Goal: Task Accomplishment & Management: Use online tool/utility

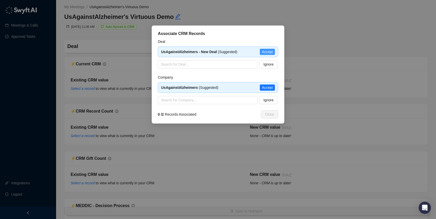
click at [270, 51] on span "Accept" at bounding box center [267, 52] width 11 height 6
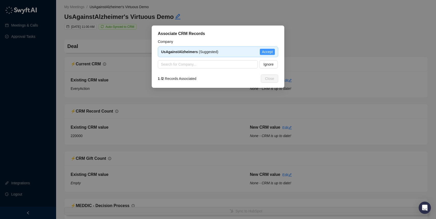
click at [268, 51] on span "Accept" at bounding box center [267, 52] width 11 height 6
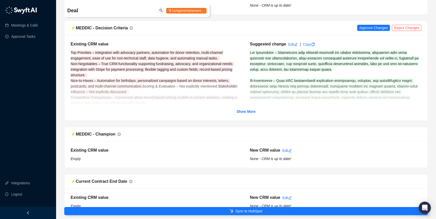
scroll to position [320, 0]
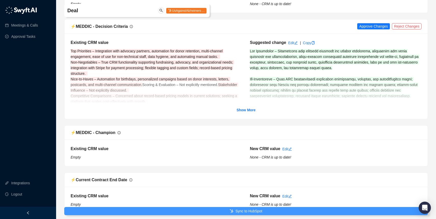
click at [237, 209] on span "Sync to HubSpot" at bounding box center [248, 211] width 27 height 6
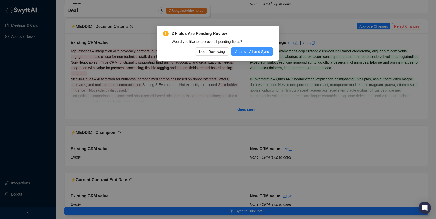
click at [261, 54] on span "Approve All and Sync" at bounding box center [252, 52] width 34 height 6
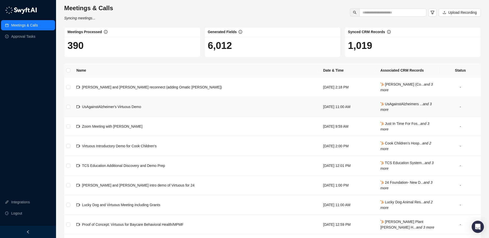
click at [121, 107] on span "UsAgainstAlzheimer's Virtuous Demo" at bounding box center [111, 107] width 59 height 4
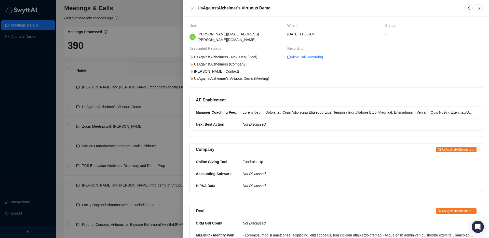
click at [224, 61] on div "UsAgainstAlzheimers (Company)" at bounding box center [218, 64] width 59 height 6
click at [226, 61] on div "UsAgainstAlzheimers (Company)" at bounding box center [218, 64] width 59 height 6
click at [191, 62] on icon at bounding box center [192, 64] width 4 height 4
click at [191, 9] on icon "close" at bounding box center [192, 8] width 3 height 3
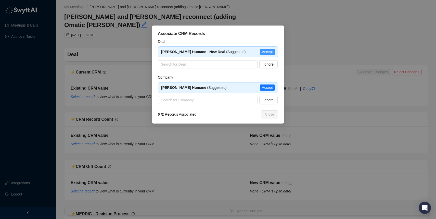
click at [267, 51] on span "Accept" at bounding box center [267, 52] width 11 height 6
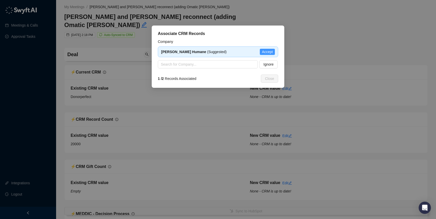
click at [267, 51] on span "Accept" at bounding box center [267, 52] width 11 height 6
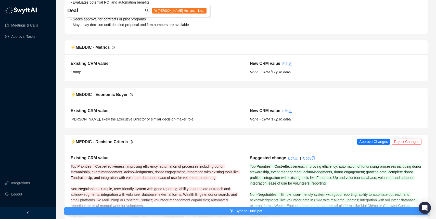
click at [223, 210] on button "Sync to HubSpot" at bounding box center [245, 211] width 363 height 8
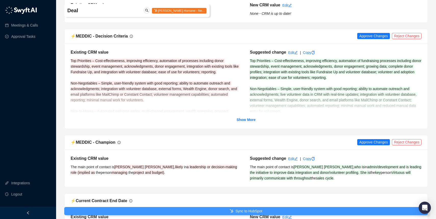
scroll to position [354, 0]
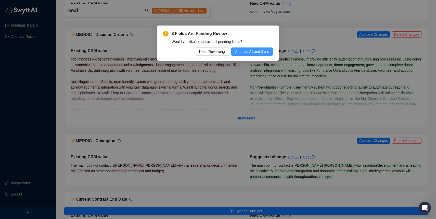
click at [258, 53] on span "Approve All and Sync" at bounding box center [252, 52] width 34 height 6
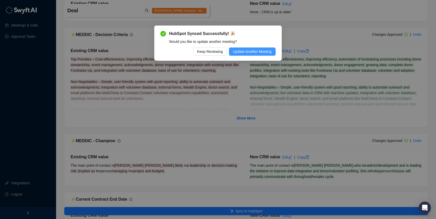
click at [245, 54] on span "Update Another Meeting" at bounding box center [252, 52] width 38 height 6
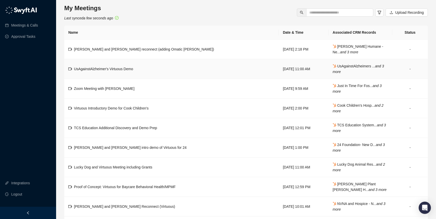
click at [119, 71] on div "UsAgainstAlzheimer's Virtuous Demo" at bounding box center [103, 69] width 59 height 6
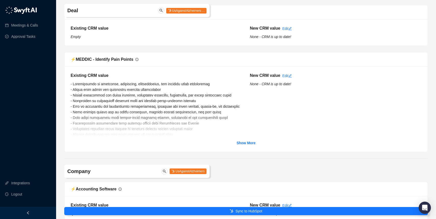
scroll to position [489, 0]
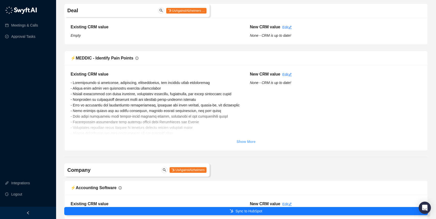
click at [242, 140] on strong "Show More" at bounding box center [245, 141] width 19 height 4
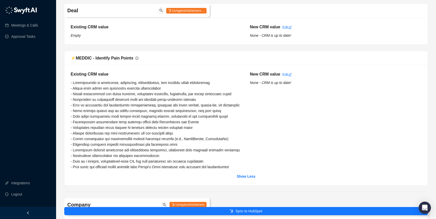
click at [151, 139] on span at bounding box center [156, 125] width 171 height 88
click at [151, 140] on span at bounding box center [156, 125] width 171 height 88
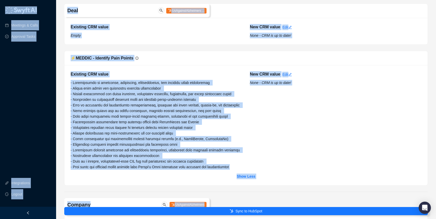
click at [151, 140] on span at bounding box center [156, 125] width 171 height 88
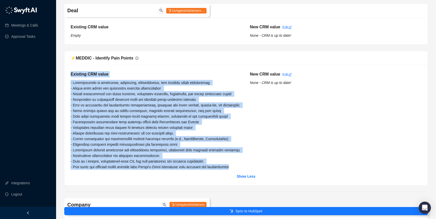
drag, startPoint x: 241, startPoint y: 179, endPoint x: 74, endPoint y: 62, distance: 203.3
click at [74, 62] on div "⚡️ MEDDIC - Identify Pain Points Existing CRM value New CRM value Edit None - C…" at bounding box center [245, 118] width 363 height 135
copy div "Lore - IPS do si am cons! ⚡️ ADIPIS - Elitsedd Eius Tempor Incididu UTL etdol -…"
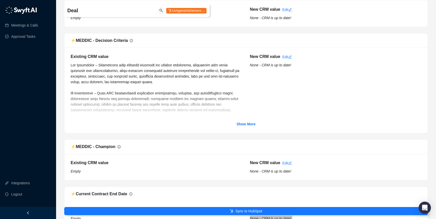
scroll to position [300, 0]
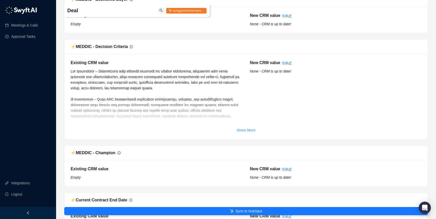
click at [244, 130] on strong "Show More" at bounding box center [245, 130] width 19 height 4
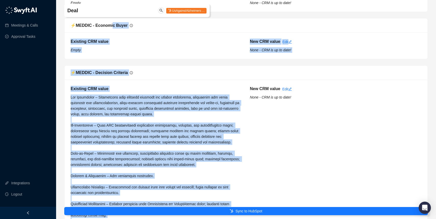
scroll to position [257, 0]
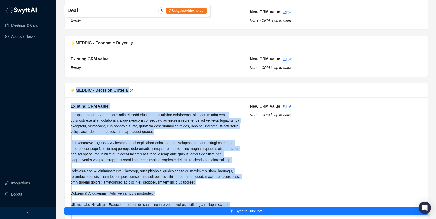
drag, startPoint x: 241, startPoint y: 154, endPoint x: 75, endPoint y: 89, distance: 177.7
click at [75, 89] on div "⚡️ MEDDIC - Decision Criteria Existing CRM value New CRM value Edit None - CRM …" at bounding box center [245, 192] width 363 height 219
copy div "LOREMI - Dolorsit Ametcons Adipisci ELI seddo Eiu Temporinci – Utlaboreetd magn…"
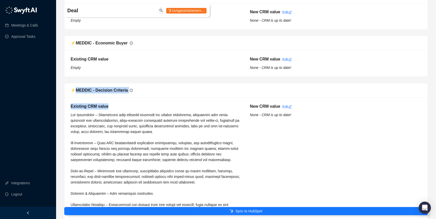
click at [176, 100] on div "Existing CRM value New CRM value Edit None - CRM is up to date! Show Less" at bounding box center [245, 199] width 363 height 204
